Goal: Task Accomplishment & Management: Manage account settings

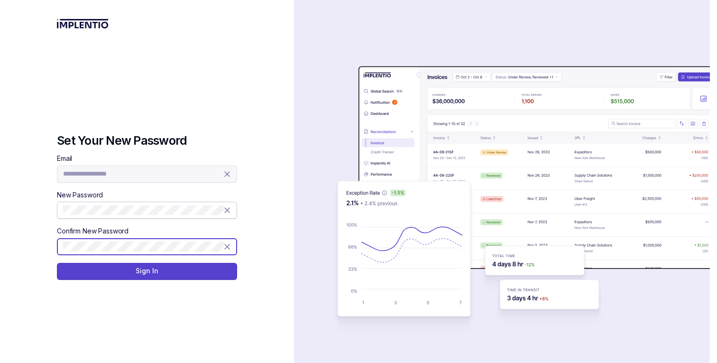
click at [57, 263] on button "Sign In" at bounding box center [147, 271] width 180 height 17
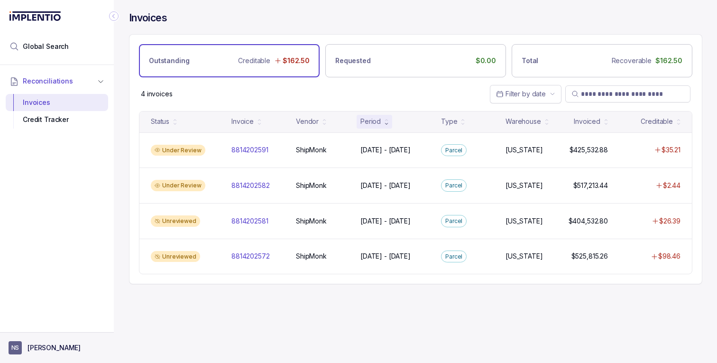
click at [26, 336] on aside "NS [PERSON_NAME]" at bounding box center [57, 347] width 114 height 31
click at [42, 343] on p "[PERSON_NAME]" at bounding box center [54, 347] width 53 height 9
click at [76, 268] on div "Reconciliations Invoices Credit Tracker" at bounding box center [57, 195] width 114 height 261
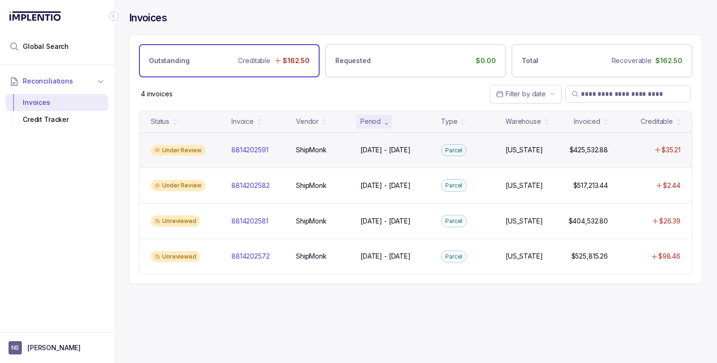
click at [214, 147] on div "Under Review" at bounding box center [185, 150] width 77 height 11
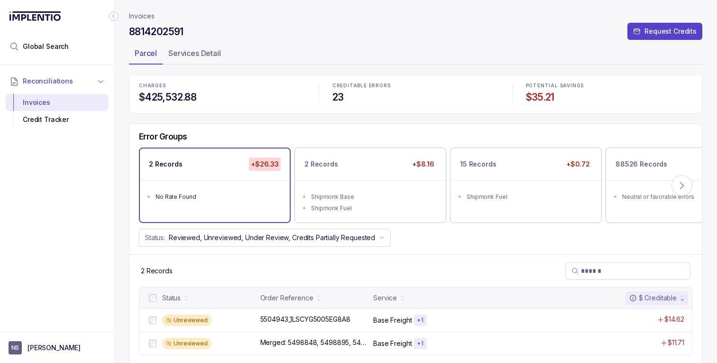
scroll to position [5, 0]
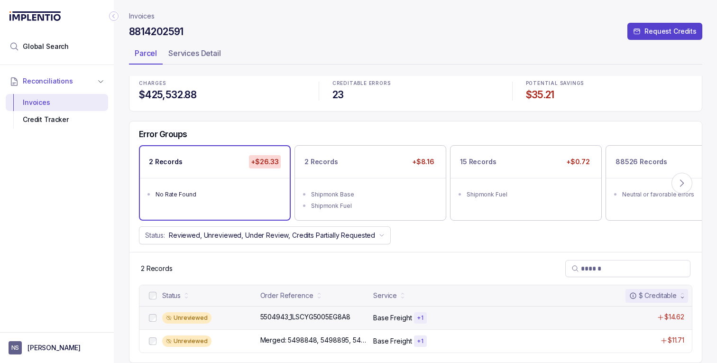
click at [149, 320] on div at bounding box center [152, 317] width 11 height 11
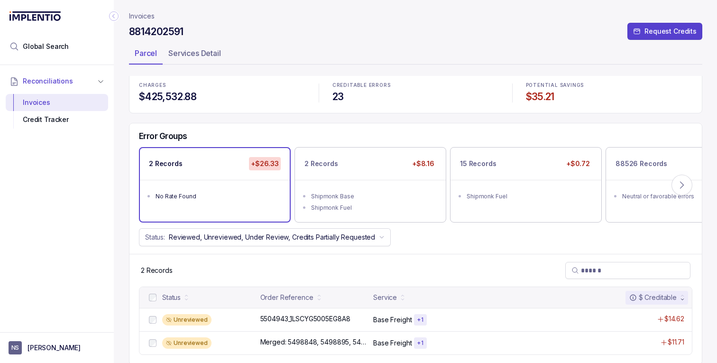
scroll to position [5, 0]
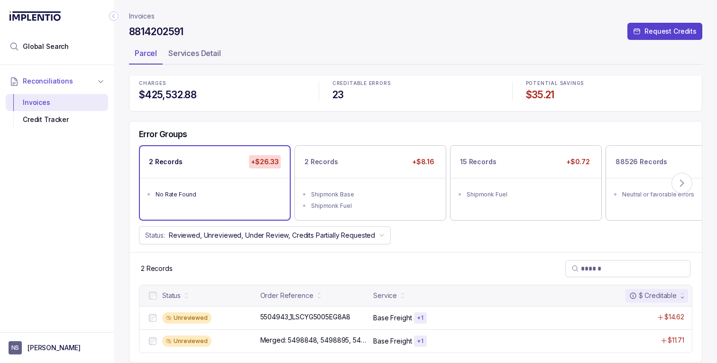
click at [156, 295] on div at bounding box center [152, 295] width 11 height 11
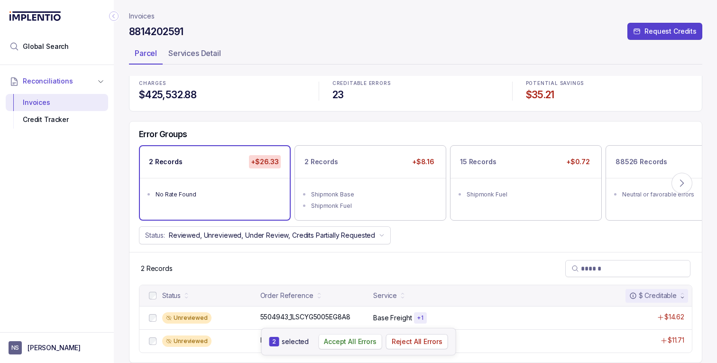
click at [362, 344] on p "Accept All Errors" at bounding box center [350, 341] width 53 height 9
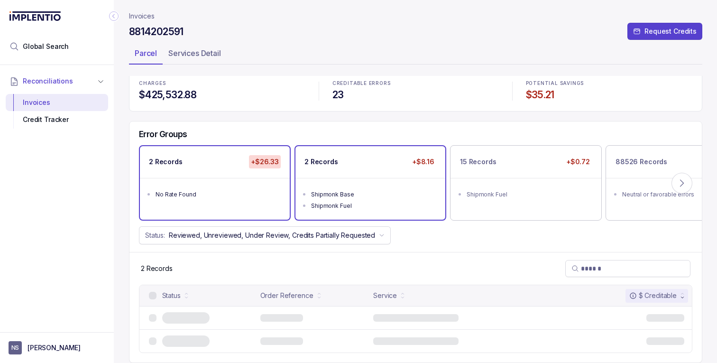
click at [387, 206] on div "Shipmonk Fuel" at bounding box center [373, 205] width 124 height 9
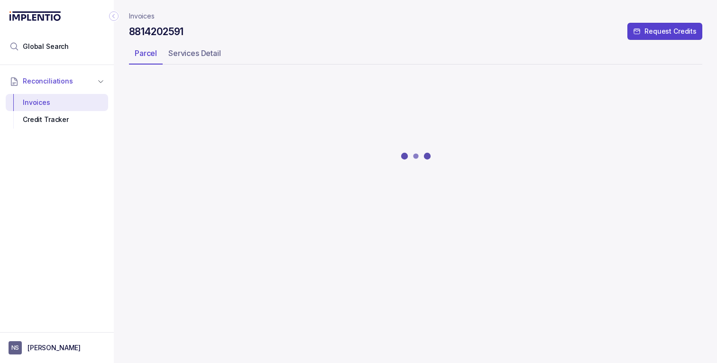
scroll to position [0, 0]
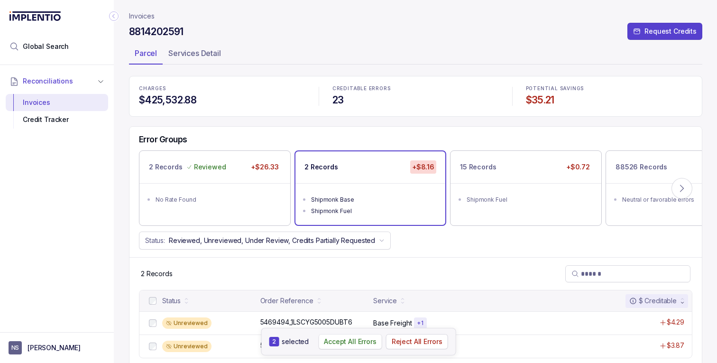
click at [347, 345] on p "Accept All Errors" at bounding box center [350, 341] width 53 height 9
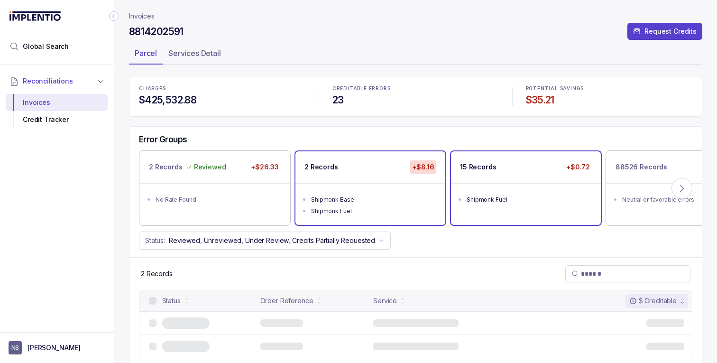
click at [522, 201] on div "CHARGES $425,532.88 CREDITABLE ERRORS 23 POTENTIAL SAVINGS $35.21 Error Groups …" at bounding box center [415, 222] width 573 height 292
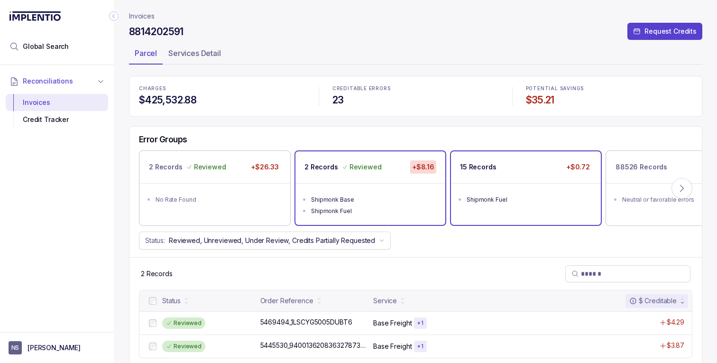
click at [567, 193] on li "Shipmonk Fuel" at bounding box center [533, 198] width 132 height 11
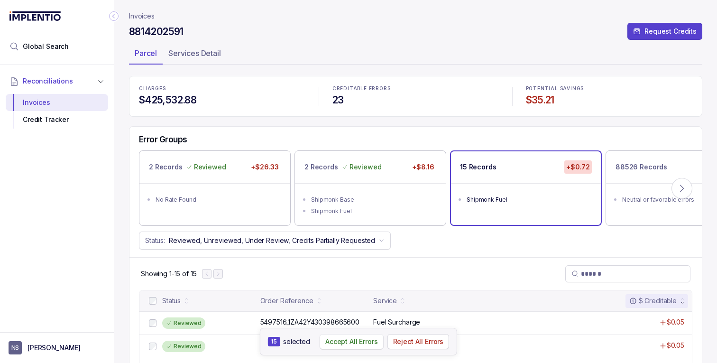
click at [333, 344] on p "Accept All Errors" at bounding box center [351, 341] width 53 height 9
click at [680, 193] on icon at bounding box center [681, 188] width 9 height 9
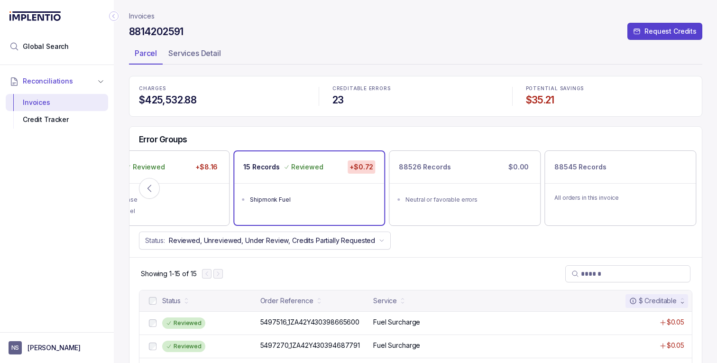
click at [680, 193] on div "All orders in this invoice" at bounding box center [620, 197] width 151 height 29
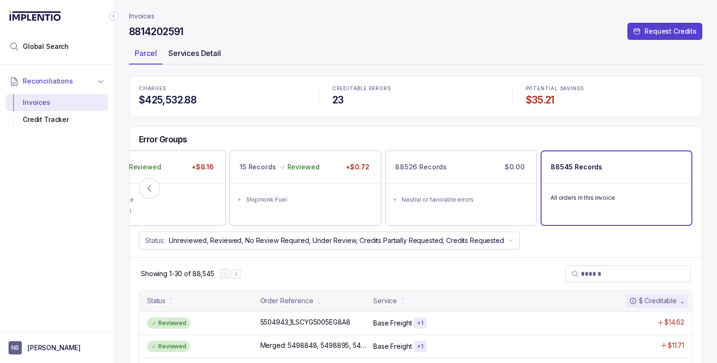
click at [188, 51] on p "Services Detail" at bounding box center [194, 52] width 53 height 11
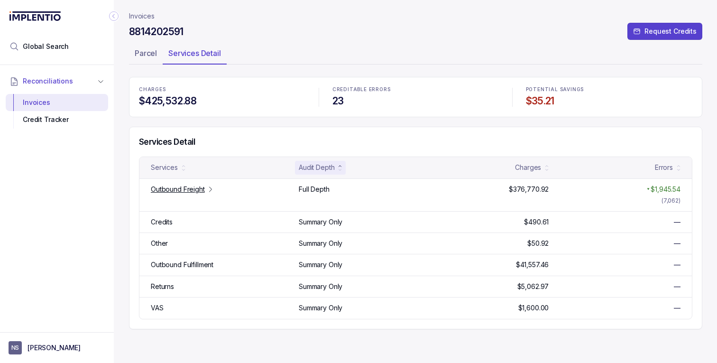
click at [113, 19] on icon "Collapse Icon" at bounding box center [113, 15] width 9 height 9
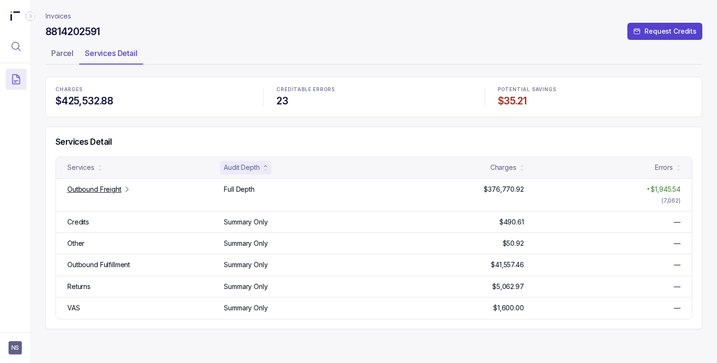
click at [27, 14] on icon "Collapse Icon" at bounding box center [30, 15] width 9 height 9
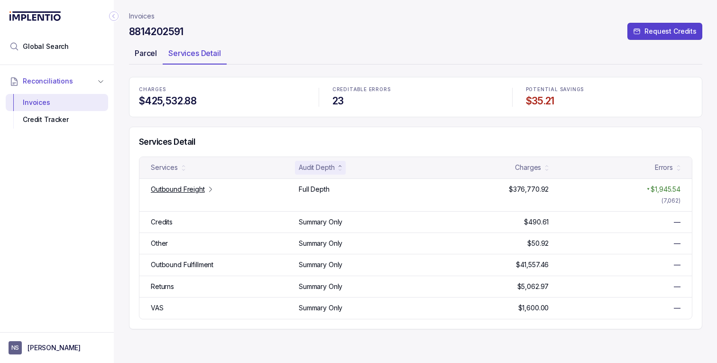
click at [138, 59] on p "Parcel" at bounding box center [146, 52] width 22 height 11
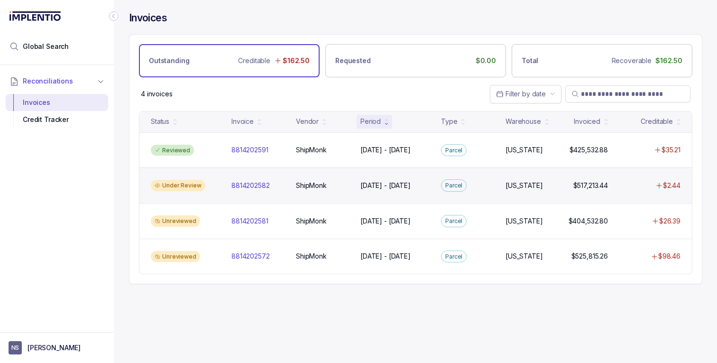
click at [228, 186] on div "8814202582 8814202582" at bounding box center [258, 185] width 61 height 9
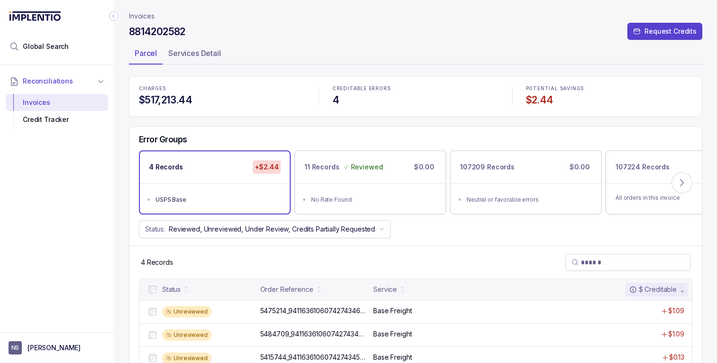
click at [148, 292] on div at bounding box center [152, 289] width 11 height 11
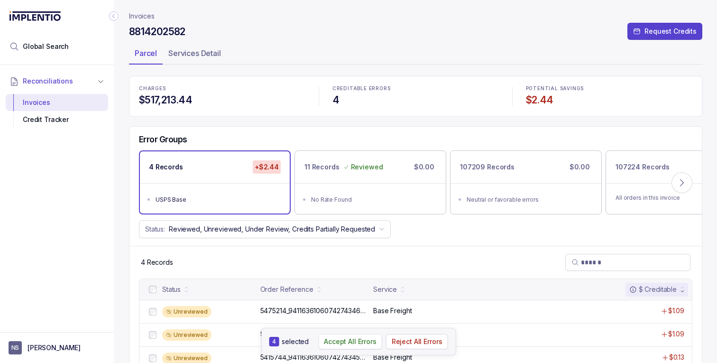
click at [349, 348] on button "Accept All Errors" at bounding box center [350, 341] width 64 height 15
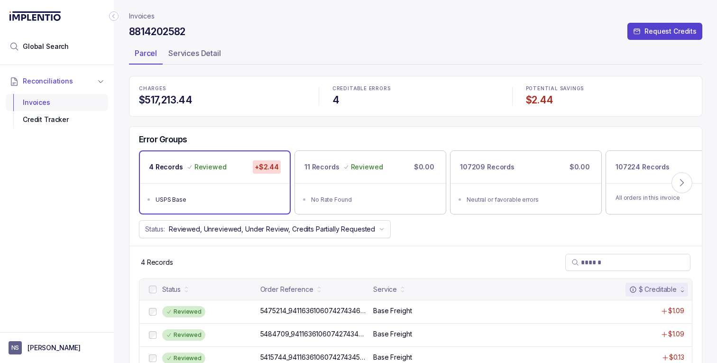
click at [64, 98] on div "Invoices" at bounding box center [56, 102] width 87 height 17
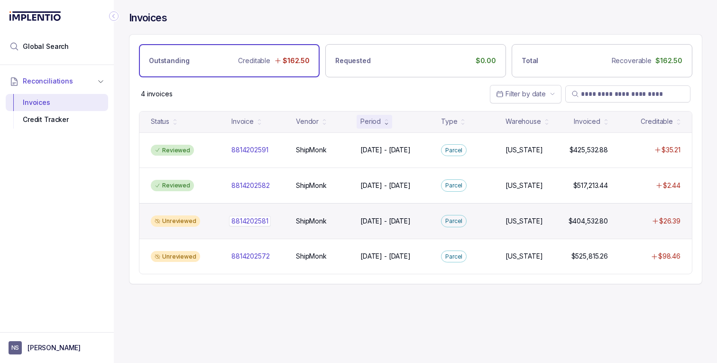
click at [254, 219] on div "8814202581 8814202581" at bounding box center [249, 220] width 37 height 9
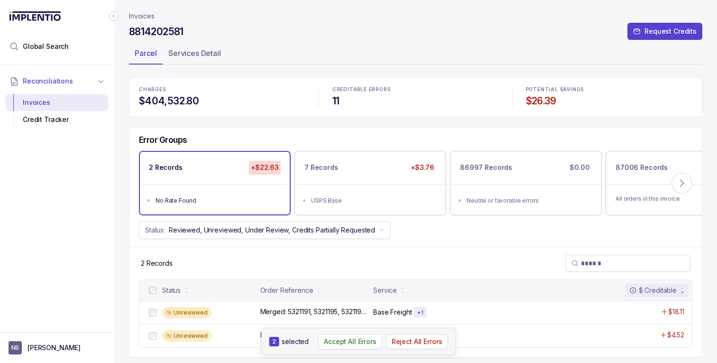
click at [340, 337] on p "Accept All Errors" at bounding box center [350, 341] width 53 height 9
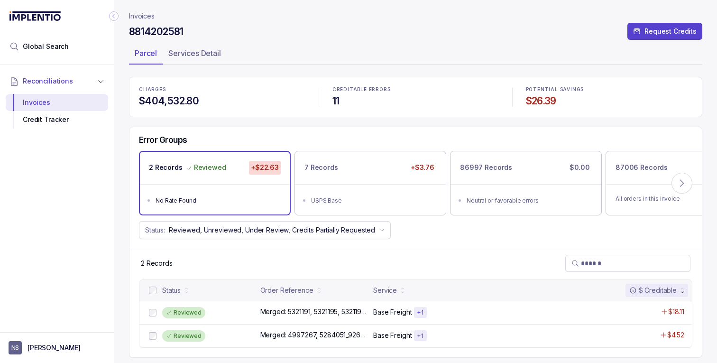
click at [348, 175] on div "7 Records +$3.76" at bounding box center [370, 167] width 151 height 32
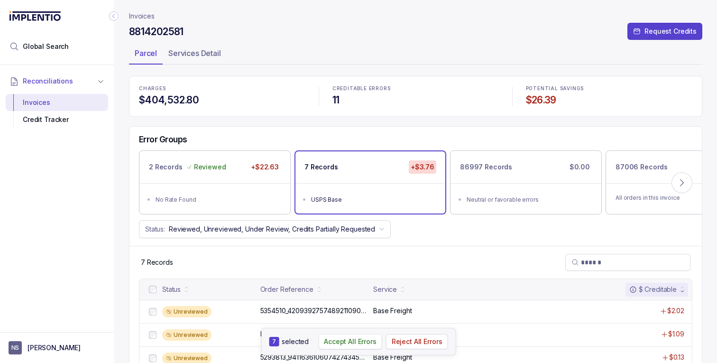
click at [356, 340] on p "Accept All Errors" at bounding box center [350, 341] width 53 height 9
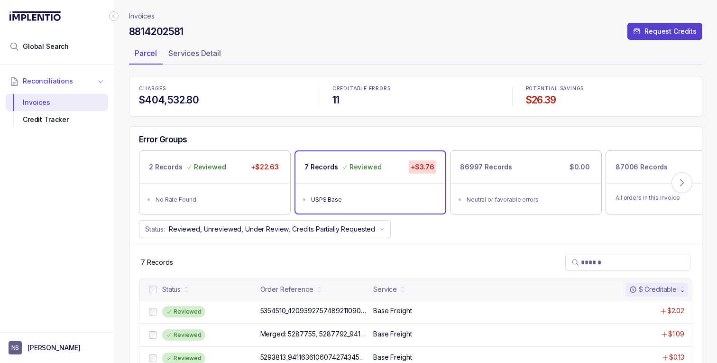
click at [75, 80] on li "Reconciliations" at bounding box center [52, 81] width 92 height 21
click at [71, 89] on li "Reconciliations" at bounding box center [52, 81] width 92 height 21
click at [62, 107] on div "Invoices" at bounding box center [56, 102] width 87 height 17
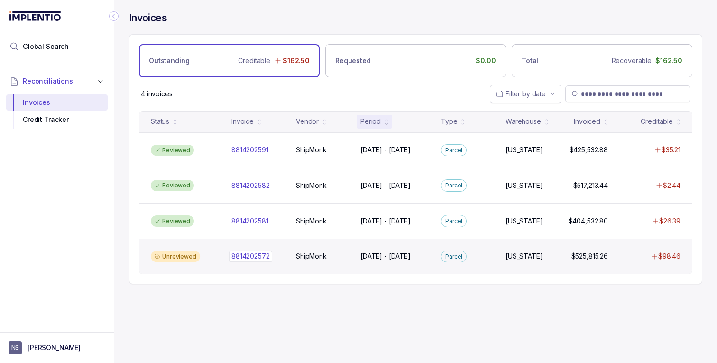
click at [258, 251] on p "8814202572" at bounding box center [250, 256] width 43 height 10
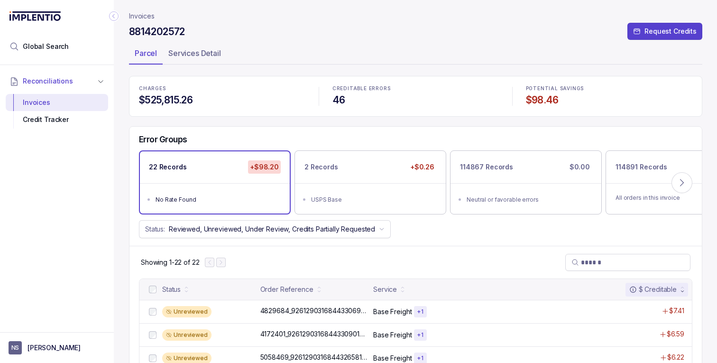
click at [151, 280] on div "Status Order Reference Service $ Creditable" at bounding box center [415, 289] width 552 height 21
click at [152, 284] on div at bounding box center [152, 289] width 11 height 11
click at [148, 288] on div at bounding box center [152, 289] width 11 height 11
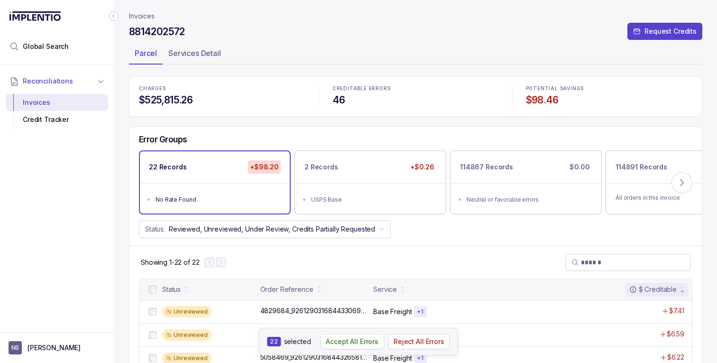
click at [344, 340] on p "Accept All Errors" at bounding box center [352, 341] width 53 height 9
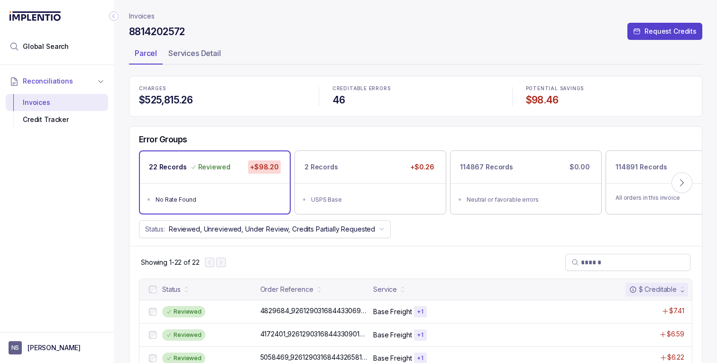
click at [373, 207] on ul "USPS Base" at bounding box center [370, 198] width 151 height 31
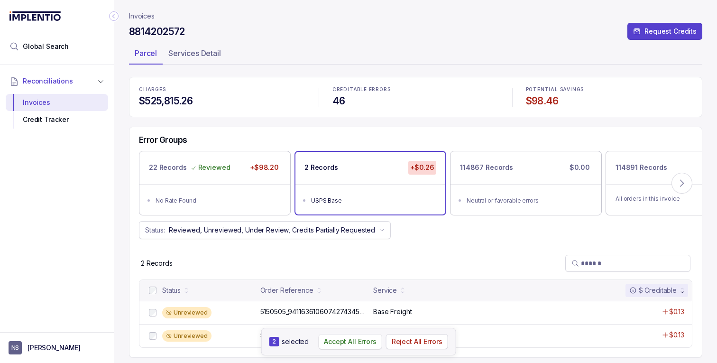
click at [340, 337] on p "Accept All Errors" at bounding box center [350, 341] width 53 height 9
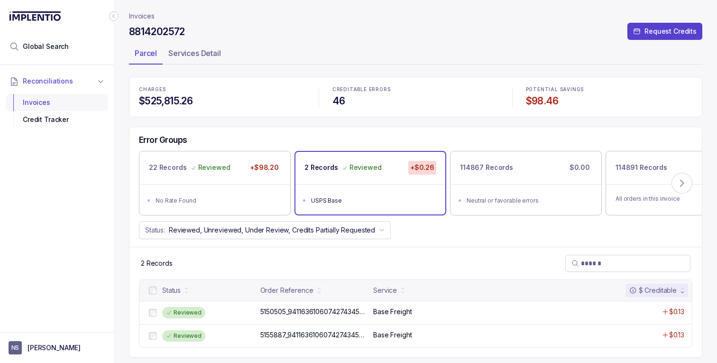
click at [82, 95] on div "Invoices" at bounding box center [56, 102] width 87 height 17
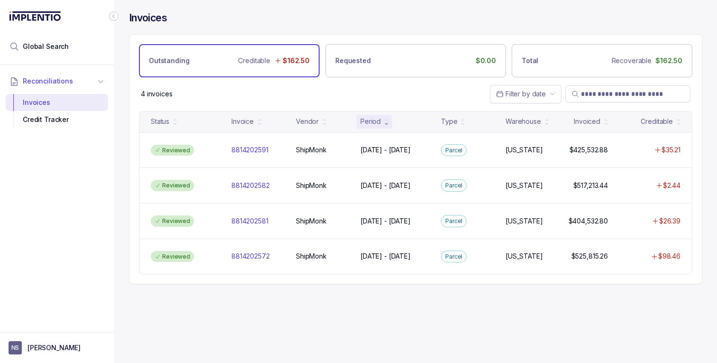
click at [30, 83] on span "Reconciliations" at bounding box center [48, 80] width 50 height 9
click at [40, 348] on p "[PERSON_NAME]" at bounding box center [54, 347] width 53 height 9
click at [73, 195] on div "Reconciliations" at bounding box center [57, 195] width 114 height 261
